Goal: Navigation & Orientation: Find specific page/section

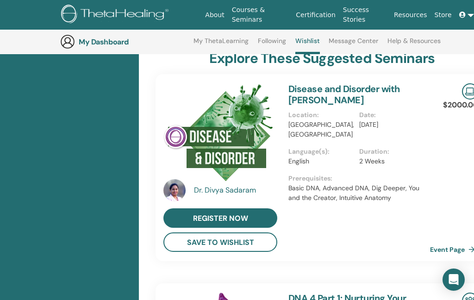
scroll to position [235, 0]
click at [461, 13] on icon at bounding box center [462, 15] width 6 height 6
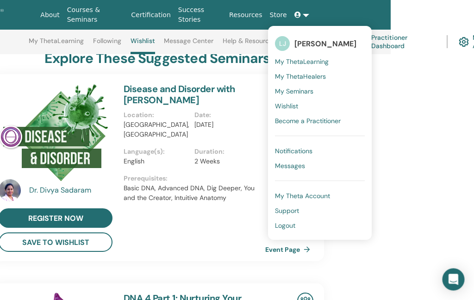
scroll to position [235, 165]
click at [283, 37] on link "LJ Lolita Johanna Jarrín Palacios" at bounding box center [320, 43] width 90 height 21
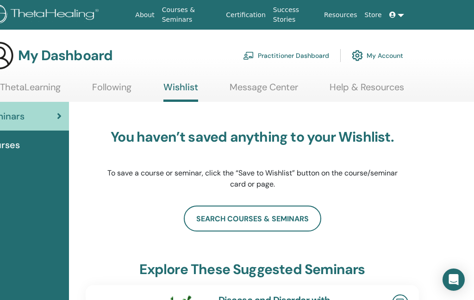
scroll to position [0, 71]
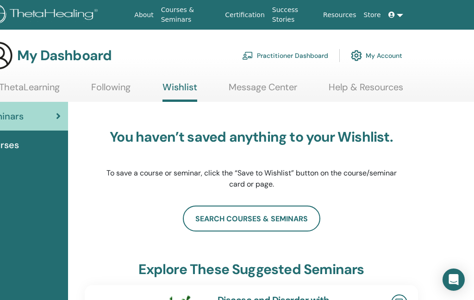
click at [380, 62] on link "My Account" at bounding box center [376, 55] width 51 height 20
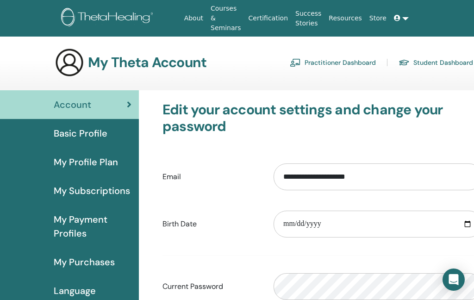
click at [396, 20] on link at bounding box center [401, 18] width 22 height 17
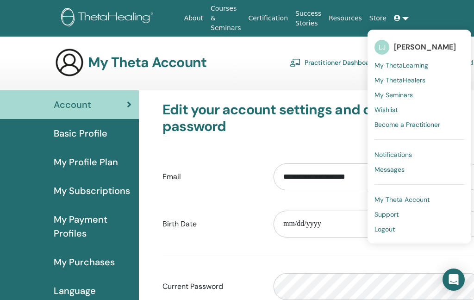
click at [423, 47] on span "[PERSON_NAME]" at bounding box center [425, 47] width 62 height 10
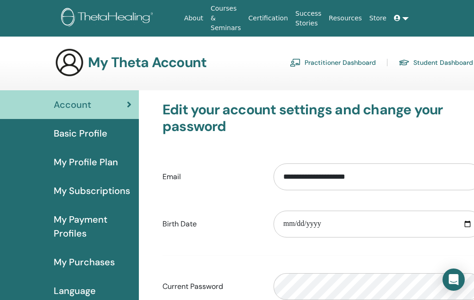
click at [398, 22] on link at bounding box center [401, 18] width 22 height 17
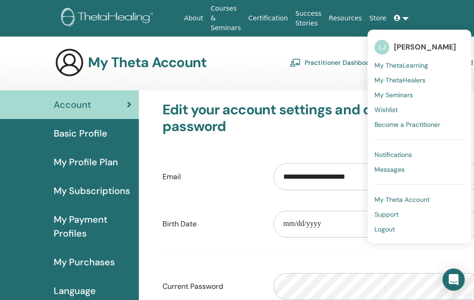
click at [396, 95] on span "My Seminars" at bounding box center [394, 95] width 38 height 8
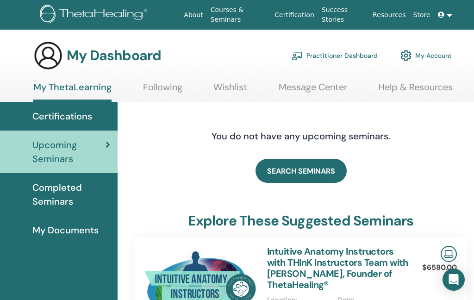
scroll to position [17, 23]
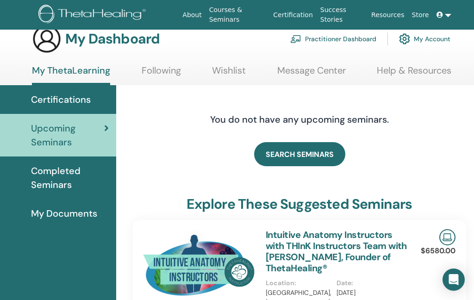
click at [142, 74] on link "Following" at bounding box center [161, 74] width 39 height 18
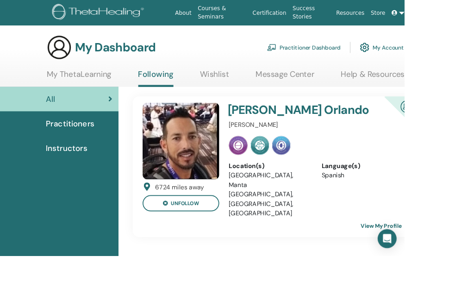
click at [76, 144] on span "Practitioners" at bounding box center [82, 145] width 57 height 14
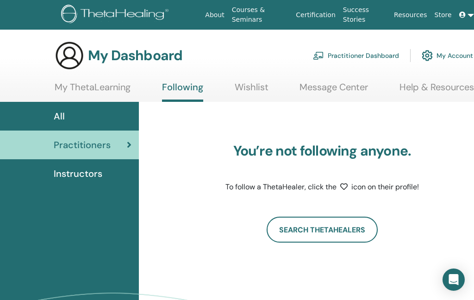
click at [62, 177] on span "Instructors" at bounding box center [78, 174] width 49 height 14
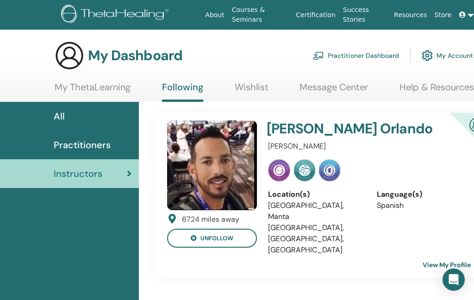
click at [249, 18] on link "Courses & Seminars" at bounding box center [260, 14] width 64 height 27
click at [247, 17] on link "Courses & Seminars" at bounding box center [260, 14] width 64 height 27
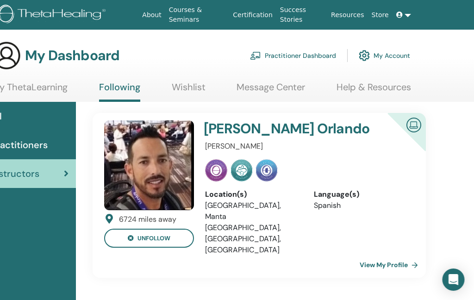
scroll to position [0, 63]
click at [401, 15] on icon at bounding box center [399, 15] width 6 height 6
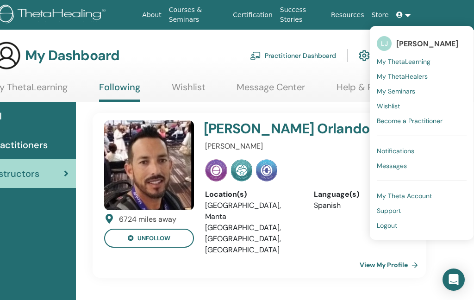
click at [392, 62] on span "My ThetaLearning" at bounding box center [404, 61] width 54 height 8
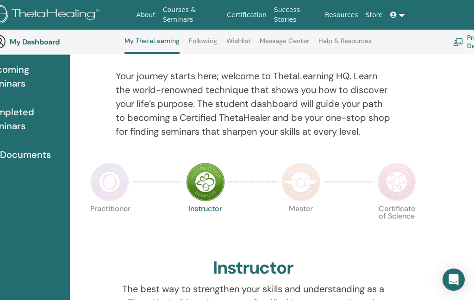
scroll to position [100, 69]
click at [101, 178] on img at bounding box center [109, 182] width 39 height 39
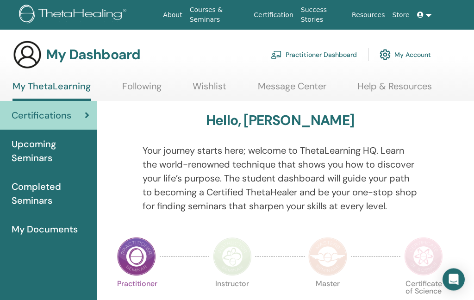
scroll to position [0, 42]
